Goal: Task Accomplishment & Management: Use online tool/utility

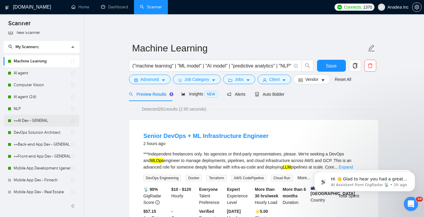
scroll to position [6, 0]
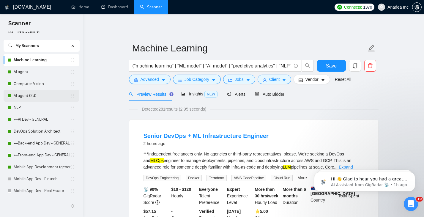
click at [31, 95] on link "AI agent (2d)" at bounding box center [42, 96] width 57 height 12
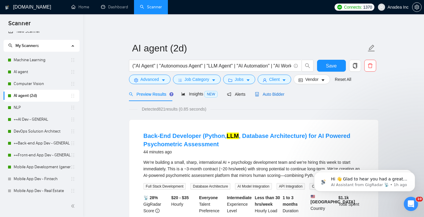
click at [273, 91] on div "Auto Bidder" at bounding box center [269, 94] width 29 height 7
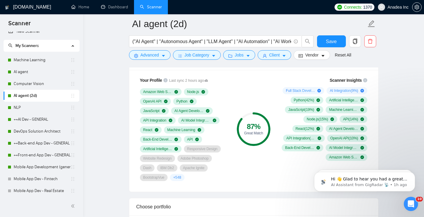
scroll to position [404, 0]
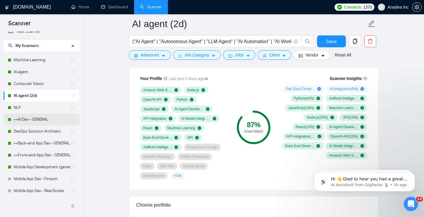
click at [35, 120] on link "++AI Dev - GENERAL" at bounding box center [42, 120] width 57 height 12
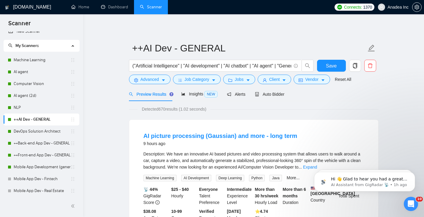
scroll to position [3, 0]
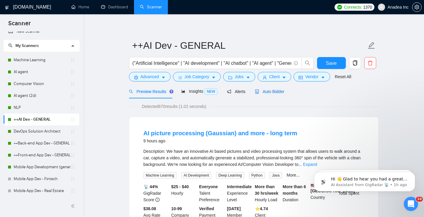
click at [276, 89] on span "Auto Bidder" at bounding box center [269, 91] width 29 height 5
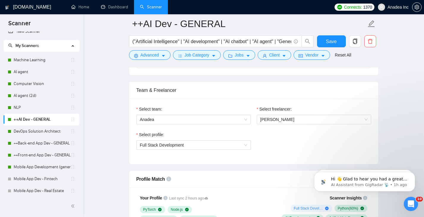
scroll to position [284, 0]
click at [39, 134] on link "DevOps Solution Architect" at bounding box center [42, 131] width 57 height 12
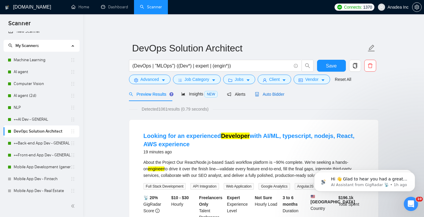
click at [273, 92] on span "Auto Bidder" at bounding box center [269, 94] width 29 height 5
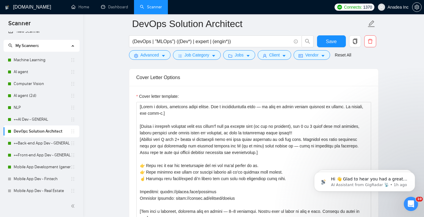
scroll to position [39, 0]
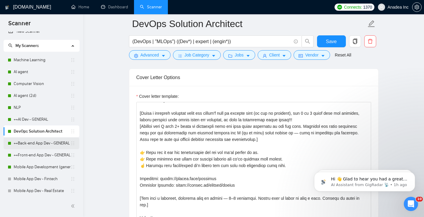
click at [45, 145] on link "++Back-end App Dev - GENERAL (cleaned)" at bounding box center [42, 143] width 57 height 12
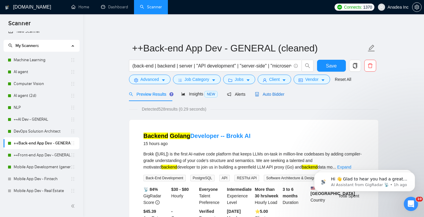
click at [271, 95] on span "Auto Bidder" at bounding box center [269, 94] width 29 height 5
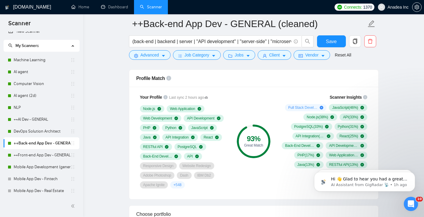
scroll to position [387, 0]
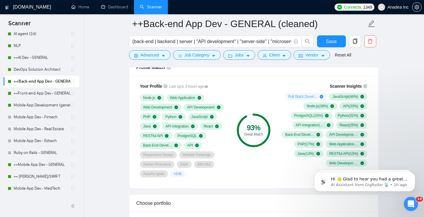
scroll to position [83, 0]
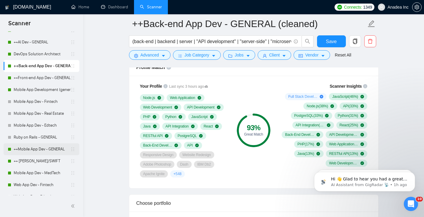
click at [35, 150] on link "++Mobile App Dev - GENERAL" at bounding box center [42, 149] width 57 height 12
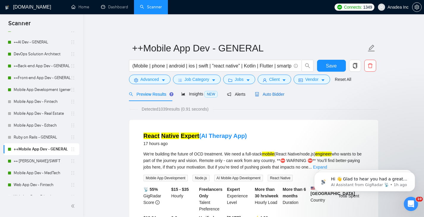
click at [274, 94] on span "Auto Bidder" at bounding box center [269, 94] width 29 height 5
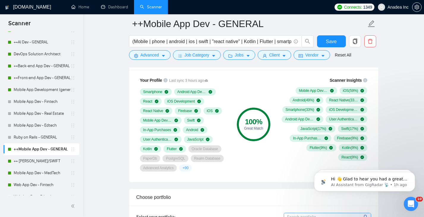
scroll to position [404, 0]
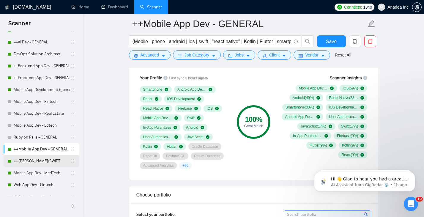
click at [33, 164] on link "++ [PERSON_NAME]/SWIFT" at bounding box center [42, 161] width 57 height 12
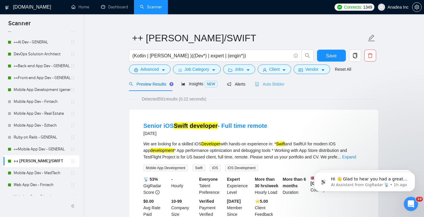
scroll to position [10, 0]
click at [275, 84] on span "Auto Bidder" at bounding box center [269, 83] width 29 height 5
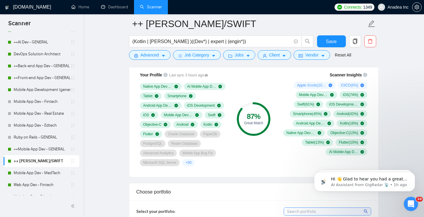
scroll to position [405, 0]
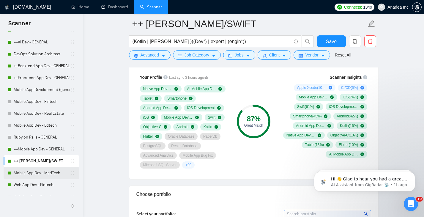
click at [33, 176] on link "Mobile App Dev - MedTech" at bounding box center [42, 173] width 57 height 12
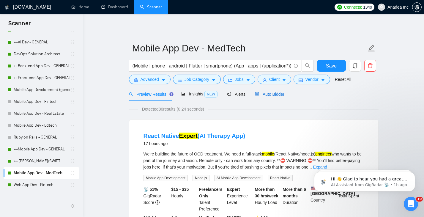
click at [269, 93] on span "Auto Bidder" at bounding box center [269, 94] width 29 height 5
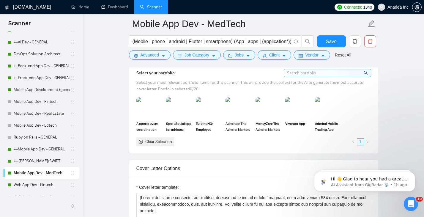
scroll to position [556, 0]
click at [22, 184] on link "Web App Dev - Fintech" at bounding box center [42, 185] width 57 height 12
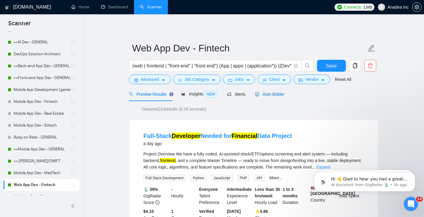
click at [271, 95] on span "Auto Bidder" at bounding box center [269, 94] width 29 height 5
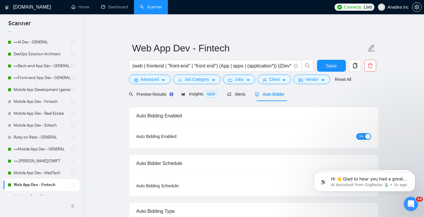
checkbox input "true"
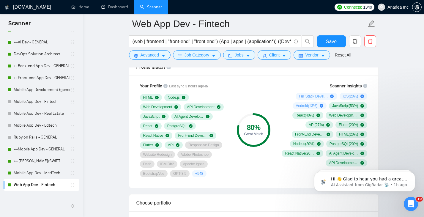
scroll to position [397, 0]
